Goal: Task Accomplishment & Management: Manage account settings

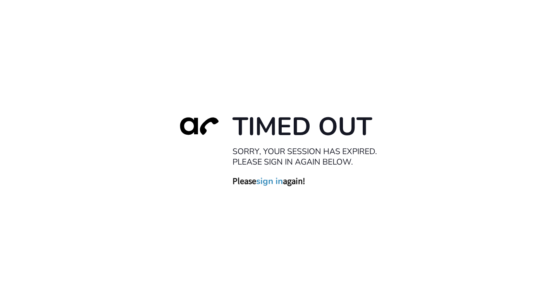
click at [278, 179] on link "sign in" at bounding box center [269, 181] width 27 height 11
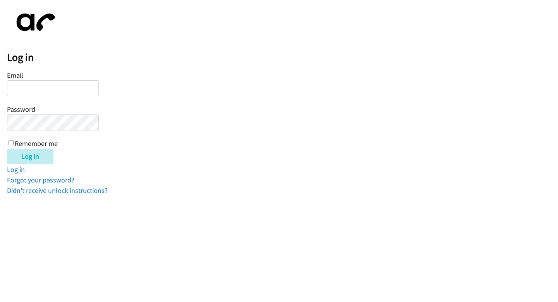
click at [43, 93] on input "Email" at bounding box center [53, 88] width 92 height 16
type input "[EMAIL_ADDRESS][DOMAIN_NAME]"
click at [11, 141] on input "Remember me" at bounding box center [11, 142] width 5 height 5
checkbox input "true"
click at [23, 153] on input "Log in" at bounding box center [30, 156] width 47 height 16
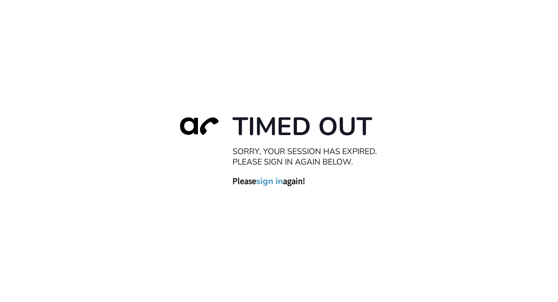
click at [275, 182] on link "sign in" at bounding box center [269, 181] width 27 height 11
click at [277, 180] on link "sign in" at bounding box center [269, 181] width 27 height 11
